Goal: Information Seeking & Learning: Learn about a topic

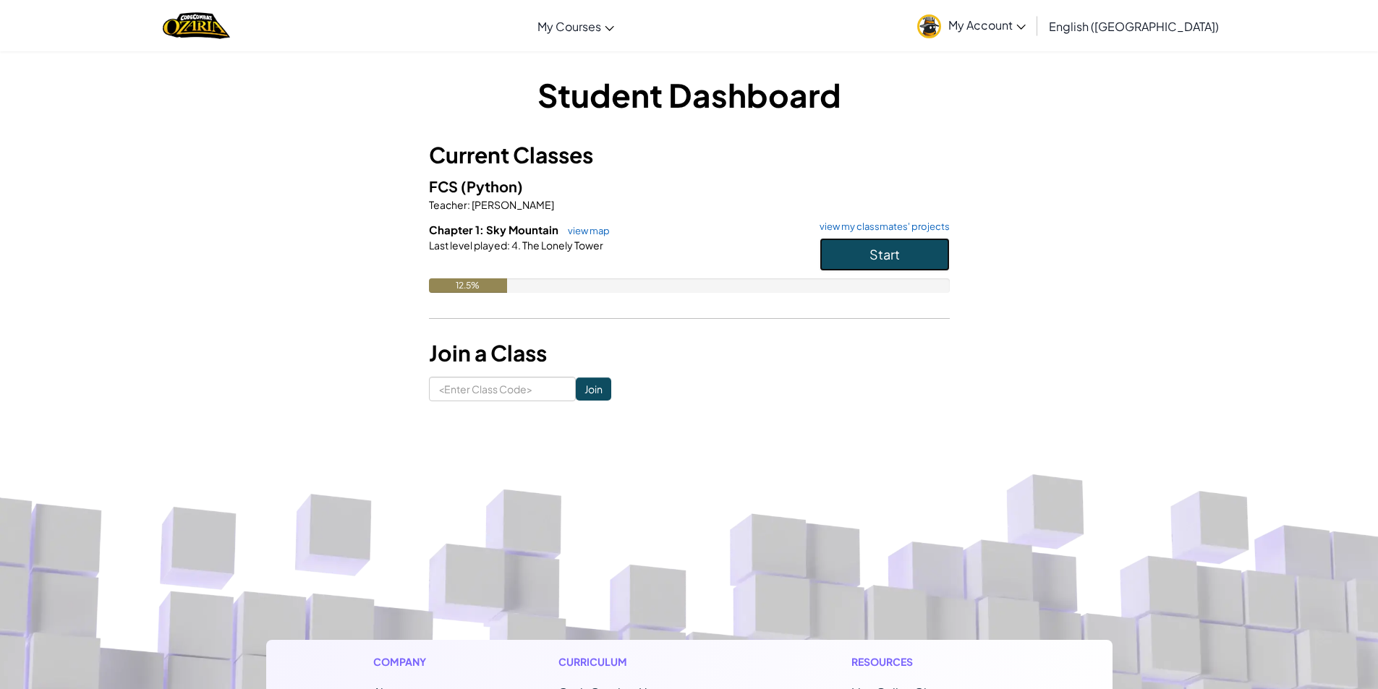
click at [845, 247] on button "Start" at bounding box center [884, 254] width 130 height 33
click at [906, 225] on link "view my classmates' projects" at bounding box center [880, 226] width 137 height 9
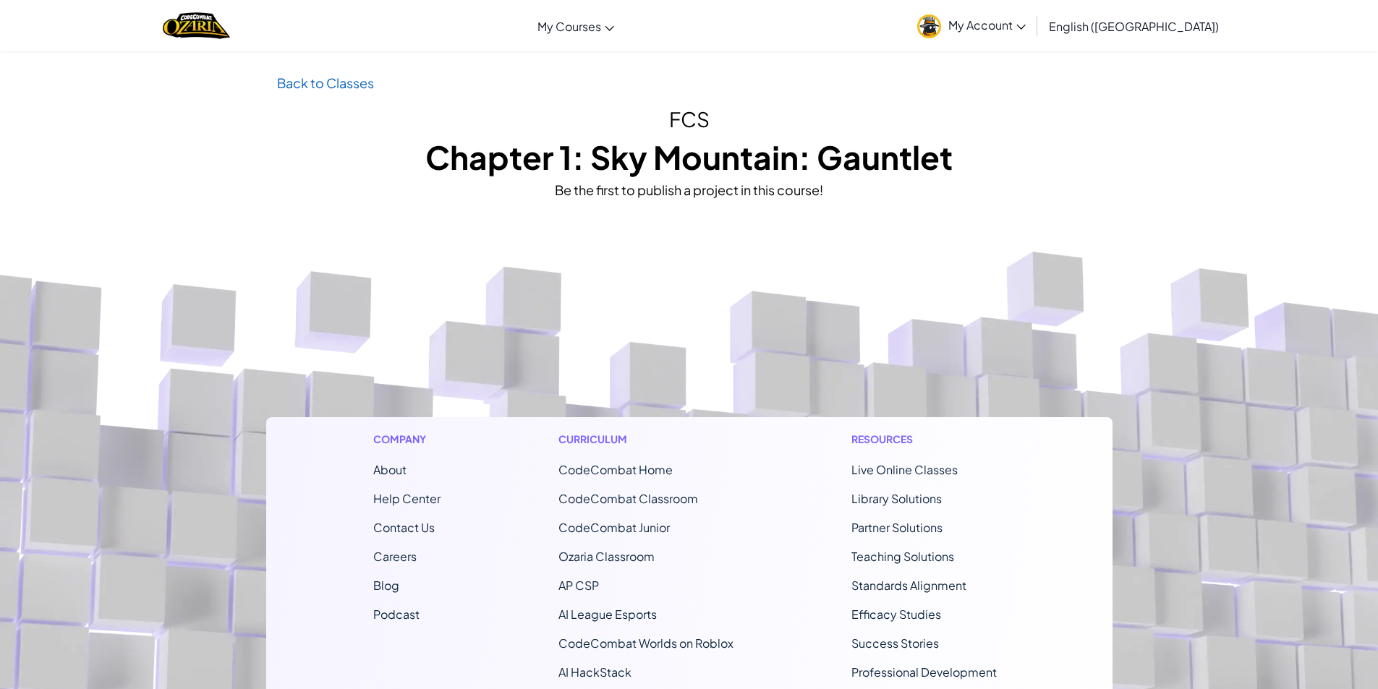
click at [323, 74] on p "Back to Classes" at bounding box center [689, 82] width 825 height 21
click at [341, 93] on div "Back to Classes FCS Chapter 1: Sky Mountain: Gauntlet Be the first to publish a…" at bounding box center [689, 136] width 846 height 128
click at [331, 84] on link "Back to Classes" at bounding box center [325, 82] width 97 height 17
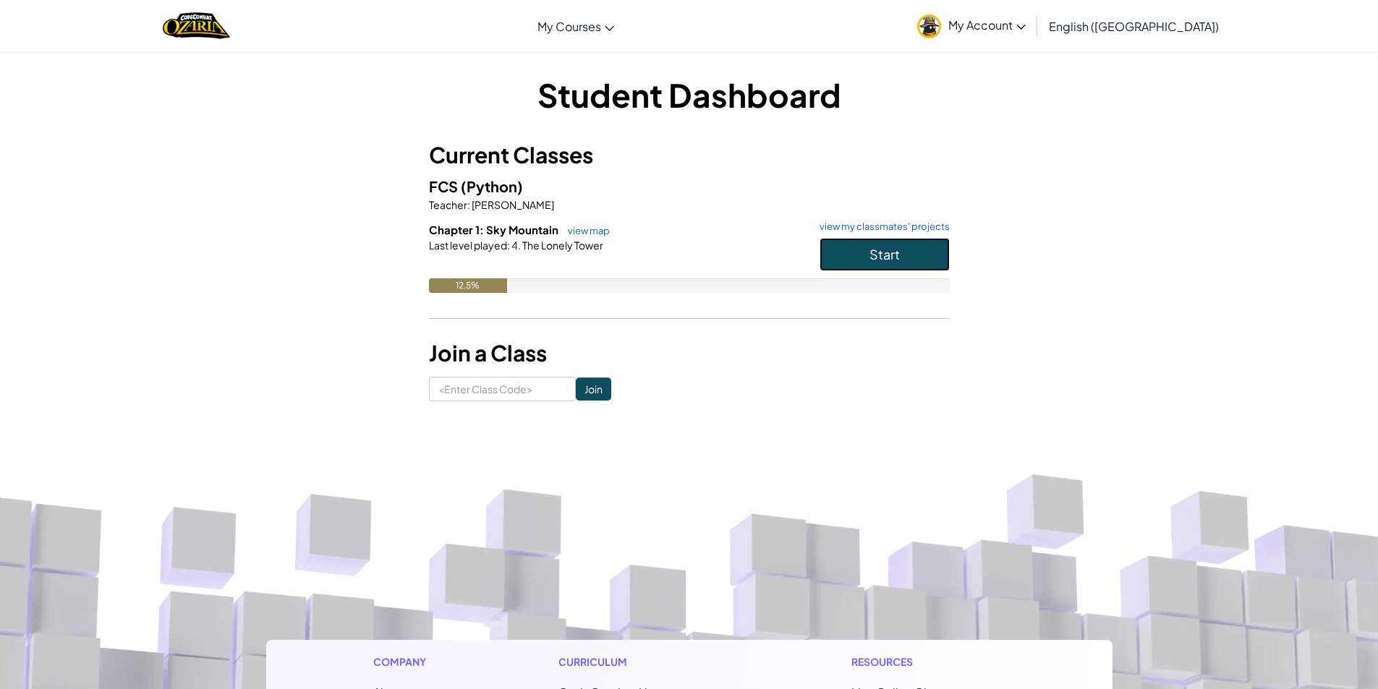
click at [906, 270] on button "Start" at bounding box center [884, 254] width 130 height 33
